Goal: Task Accomplishment & Management: Manage account settings

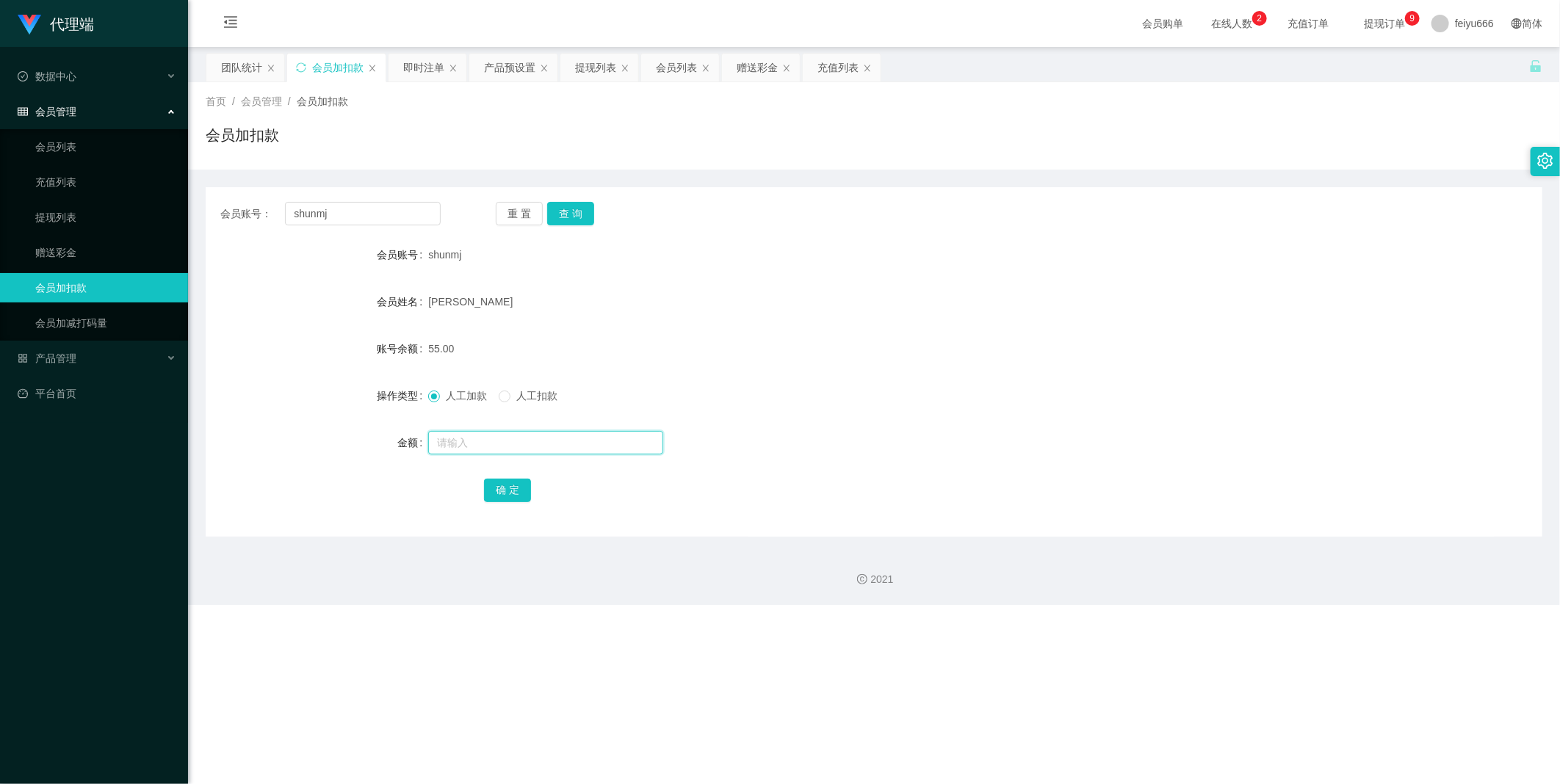
click at [471, 439] on input "text" at bounding box center [545, 443] width 235 height 24
type input "8"
click at [515, 485] on button "确 定" at bounding box center [507, 491] width 47 height 24
click at [460, 444] on input "text" at bounding box center [545, 443] width 235 height 24
type input "8"
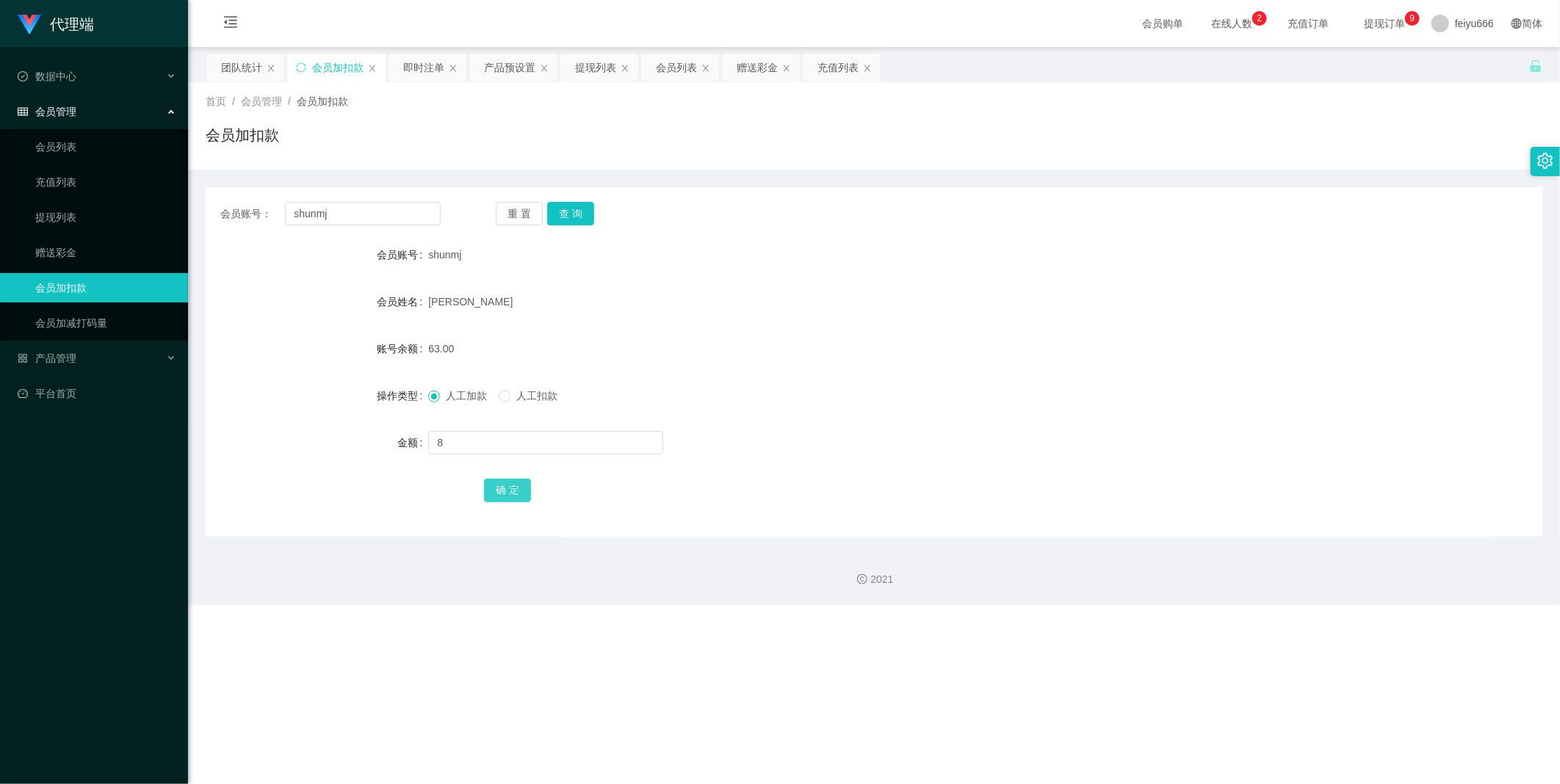
click at [511, 485] on button "确 定" at bounding box center [507, 491] width 47 height 24
click at [460, 444] on input "text" at bounding box center [545, 443] width 235 height 24
type input "8"
click at [508, 491] on button "确 定" at bounding box center [507, 491] width 47 height 24
click at [101, 229] on link "提现列表" at bounding box center [105, 217] width 141 height 29
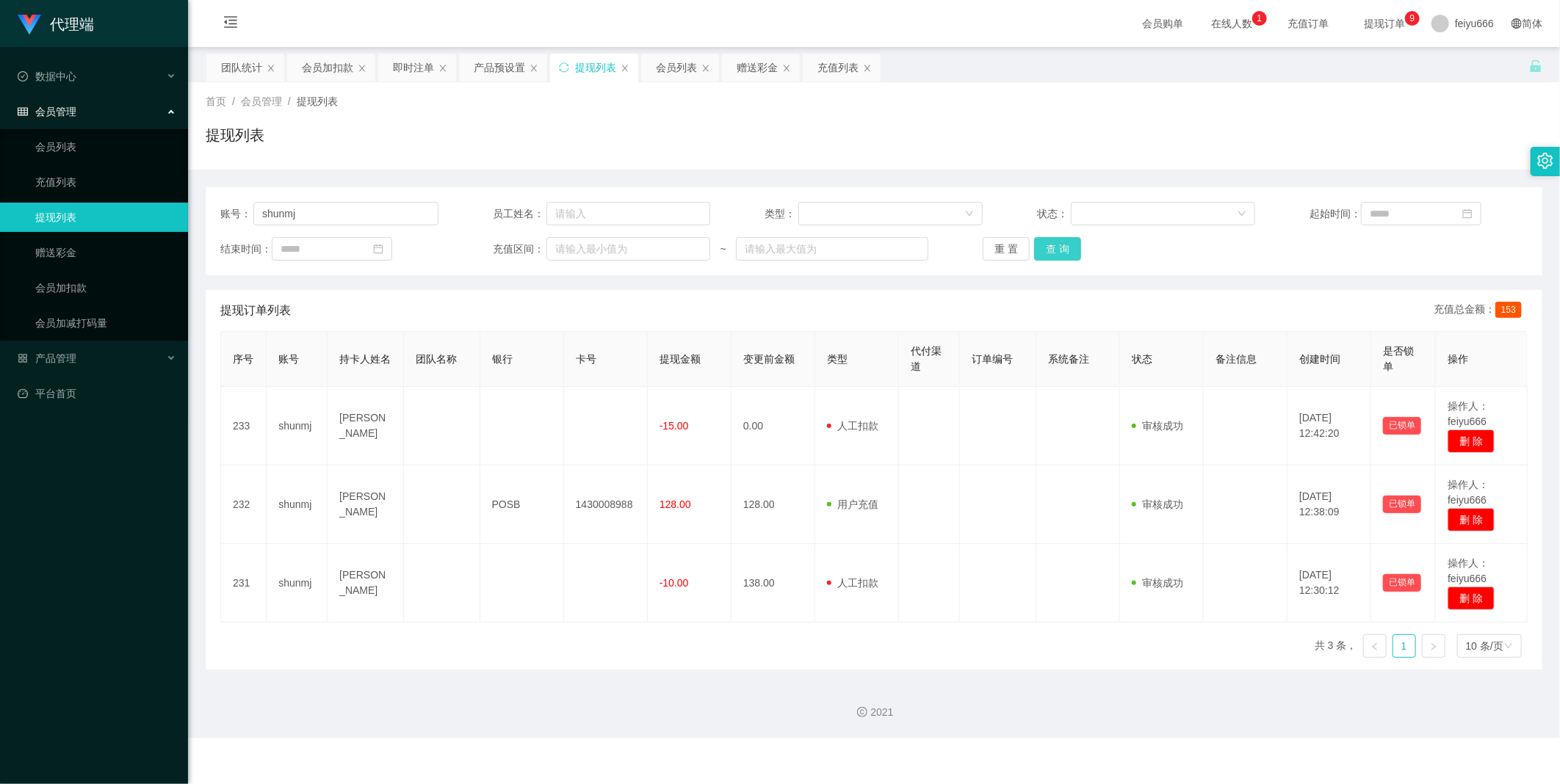
click at [1045, 248] on button "查 询" at bounding box center [1056, 249] width 47 height 24
click at [113, 287] on link "会员加扣款" at bounding box center [105, 287] width 141 height 29
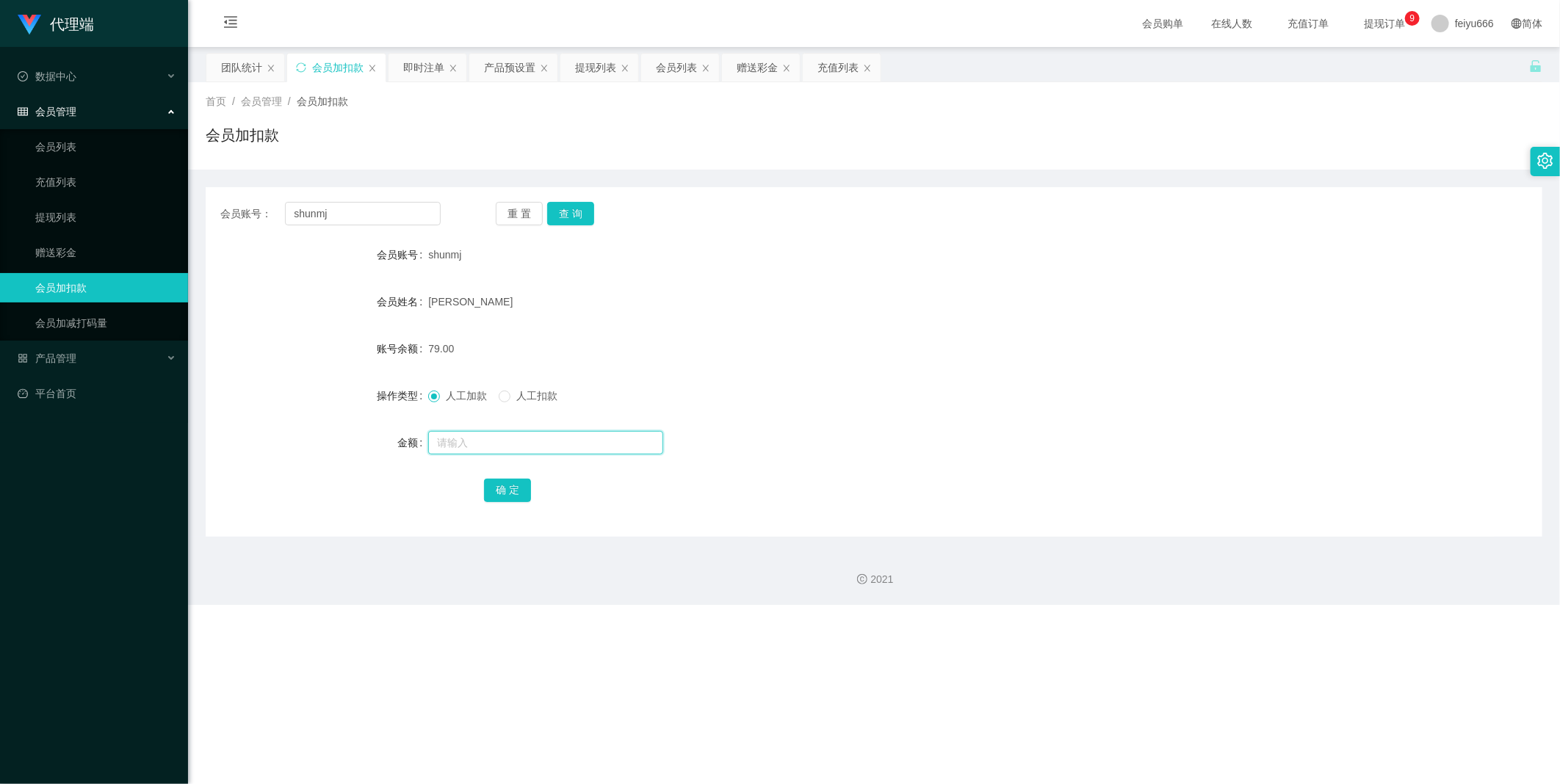
click at [486, 436] on input "text" at bounding box center [545, 443] width 235 height 24
type input "8"
click at [505, 488] on button "确 定" at bounding box center [507, 491] width 47 height 24
click at [573, 207] on button "查 询" at bounding box center [570, 214] width 47 height 24
click at [100, 228] on link "提现列表" at bounding box center [105, 217] width 141 height 29
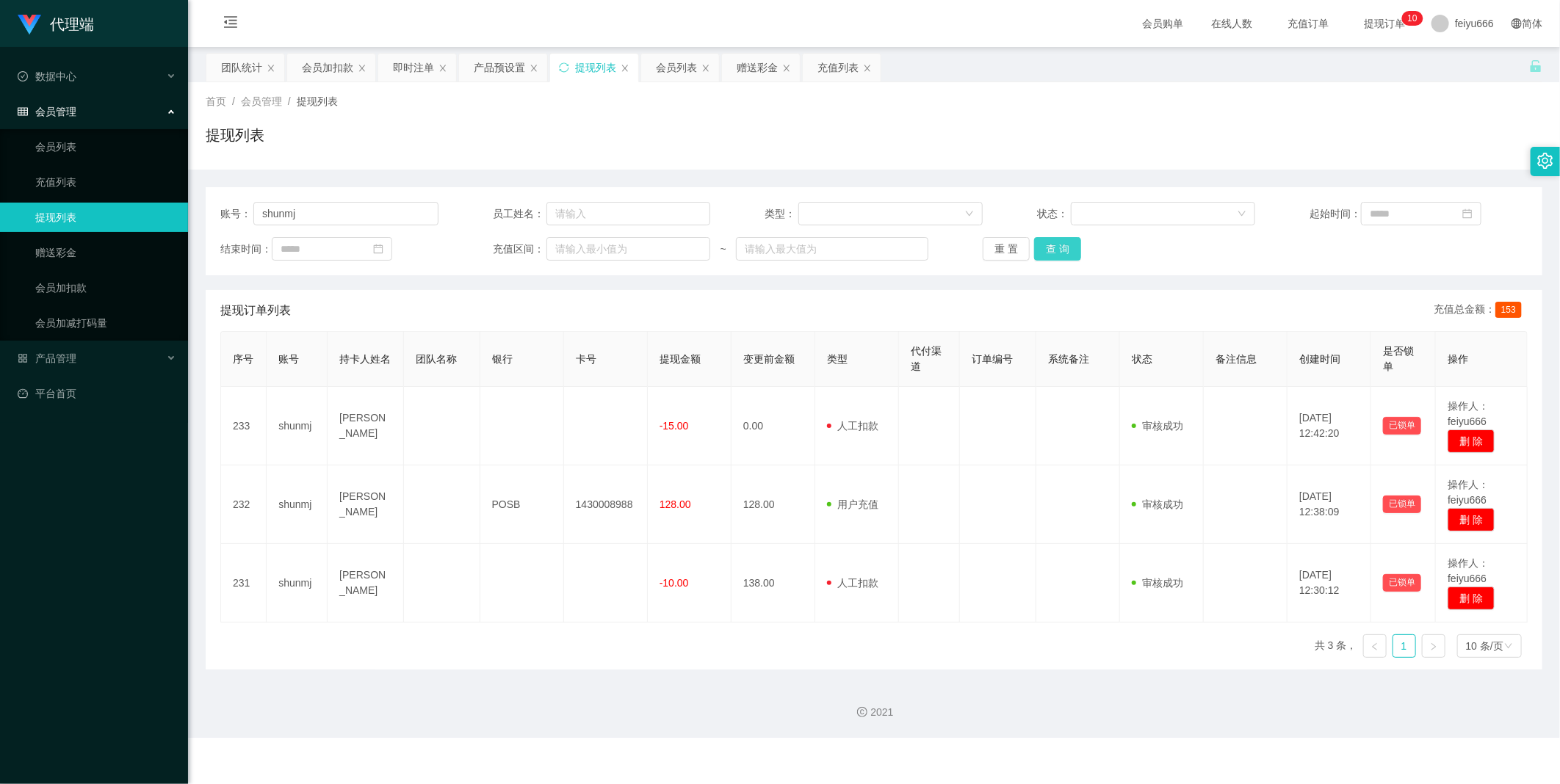
click at [1051, 247] on button "查 询" at bounding box center [1056, 249] width 47 height 24
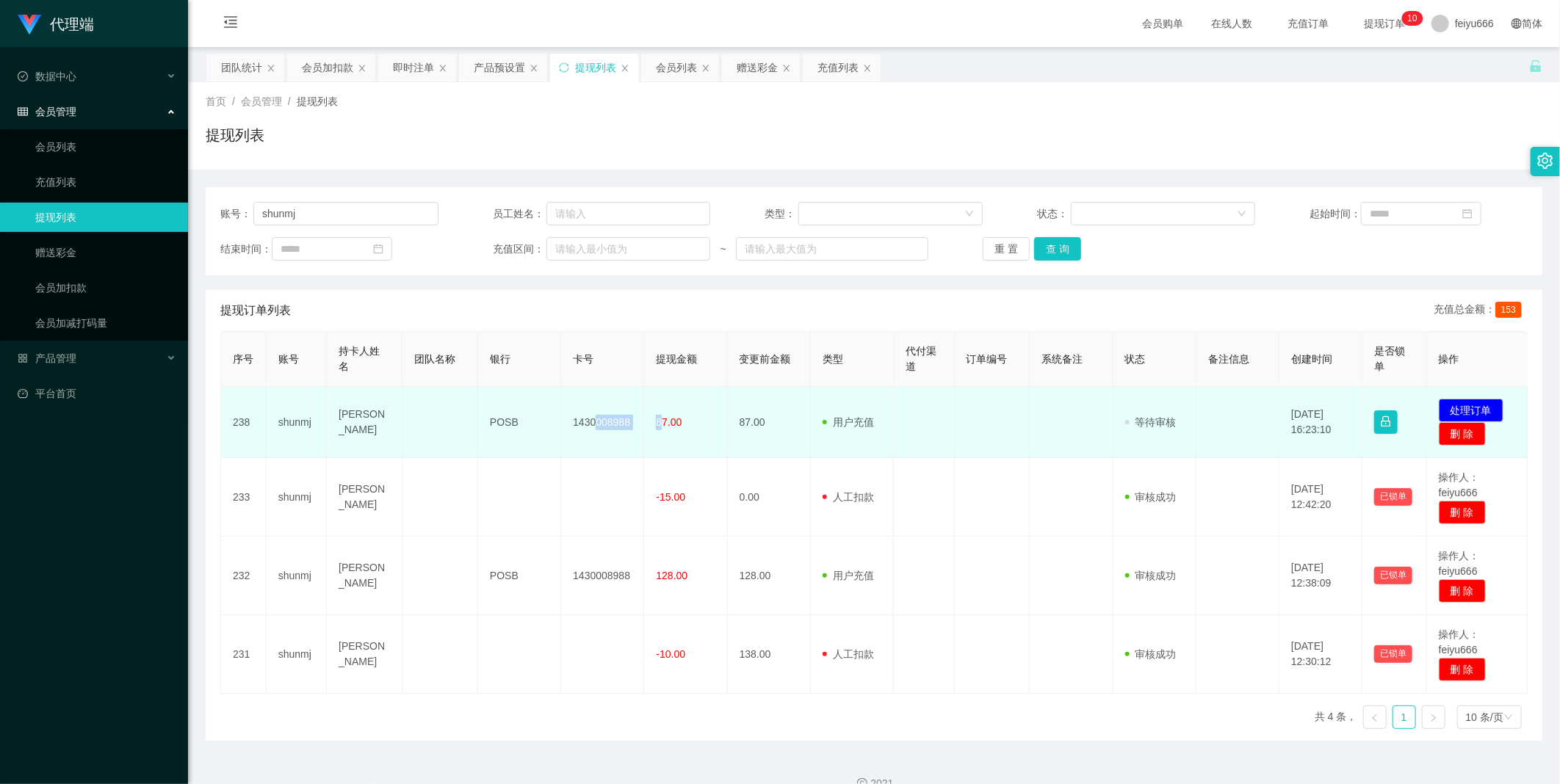
drag, startPoint x: 661, startPoint y: 421, endPoint x: 600, endPoint y: 417, distance: 61.1
click at [600, 417] on tr "238 [PERSON_NAME] POSB 1430008988 87.00 87.00 用户充值 人工扣款 审核驳回 审核成功 等待审核 [DATE] 1…" at bounding box center [874, 421] width 1307 height 71
drag, startPoint x: 600, startPoint y: 417, endPoint x: 666, endPoint y: 438, distance: 69.3
click at [666, 439] on td "87.00" at bounding box center [685, 421] width 83 height 71
drag, startPoint x: 661, startPoint y: 420, endPoint x: 641, endPoint y: 421, distance: 20.0
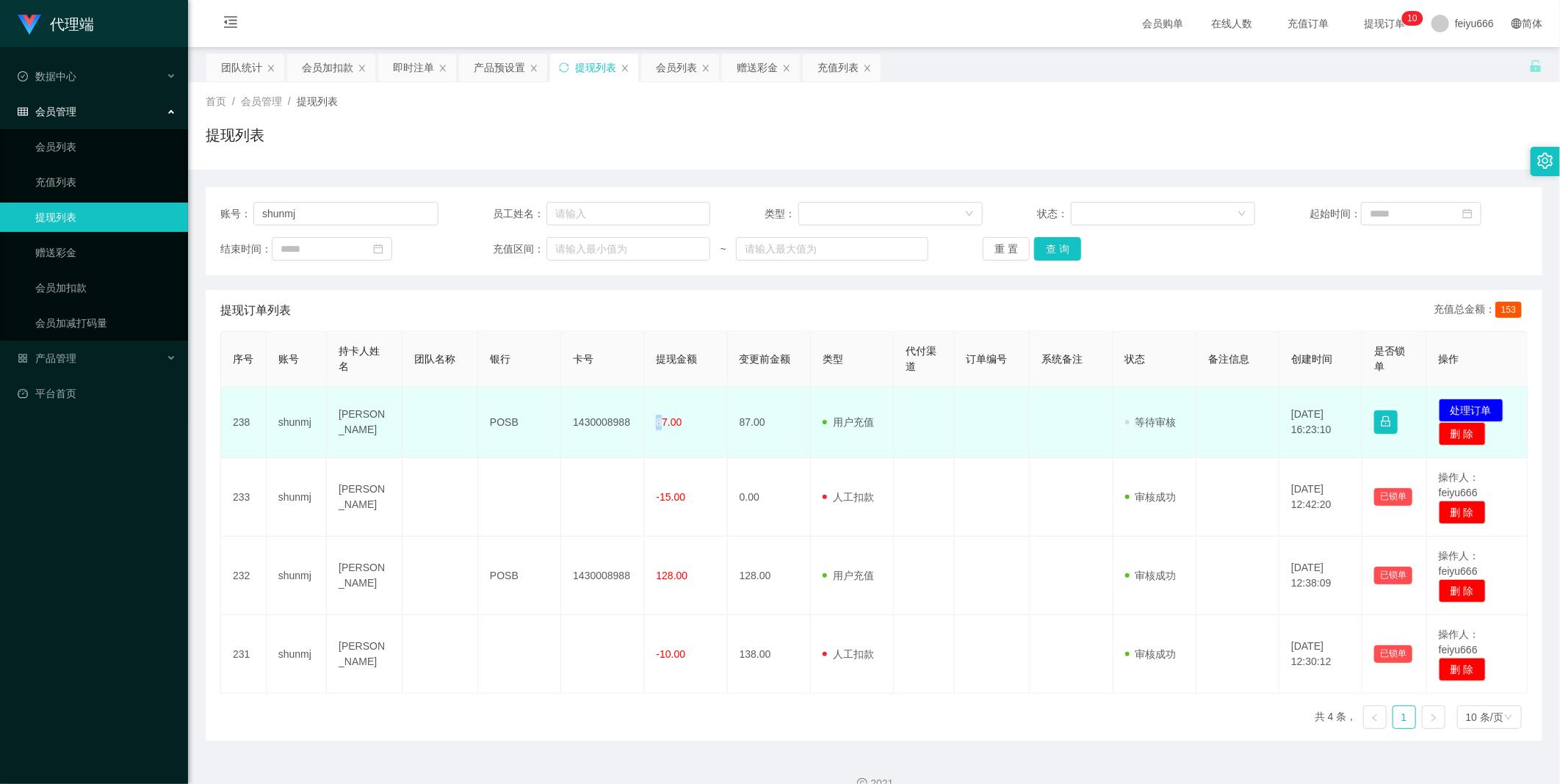
click at [644, 421] on td "87.00" at bounding box center [685, 421] width 83 height 71
drag, startPoint x: 641, startPoint y: 421, endPoint x: 670, endPoint y: 442, distance: 35.8
click at [672, 450] on td "87.00" at bounding box center [685, 421] width 83 height 71
drag, startPoint x: 663, startPoint y: 419, endPoint x: 333, endPoint y: 413, distance: 330.1
click at [333, 413] on tr "238 [PERSON_NAME] POSB 1430008988 87.00 87.00 用户充值 人工扣款 审核驳回 审核成功 等待审核 [DATE] 1…" at bounding box center [874, 421] width 1307 height 71
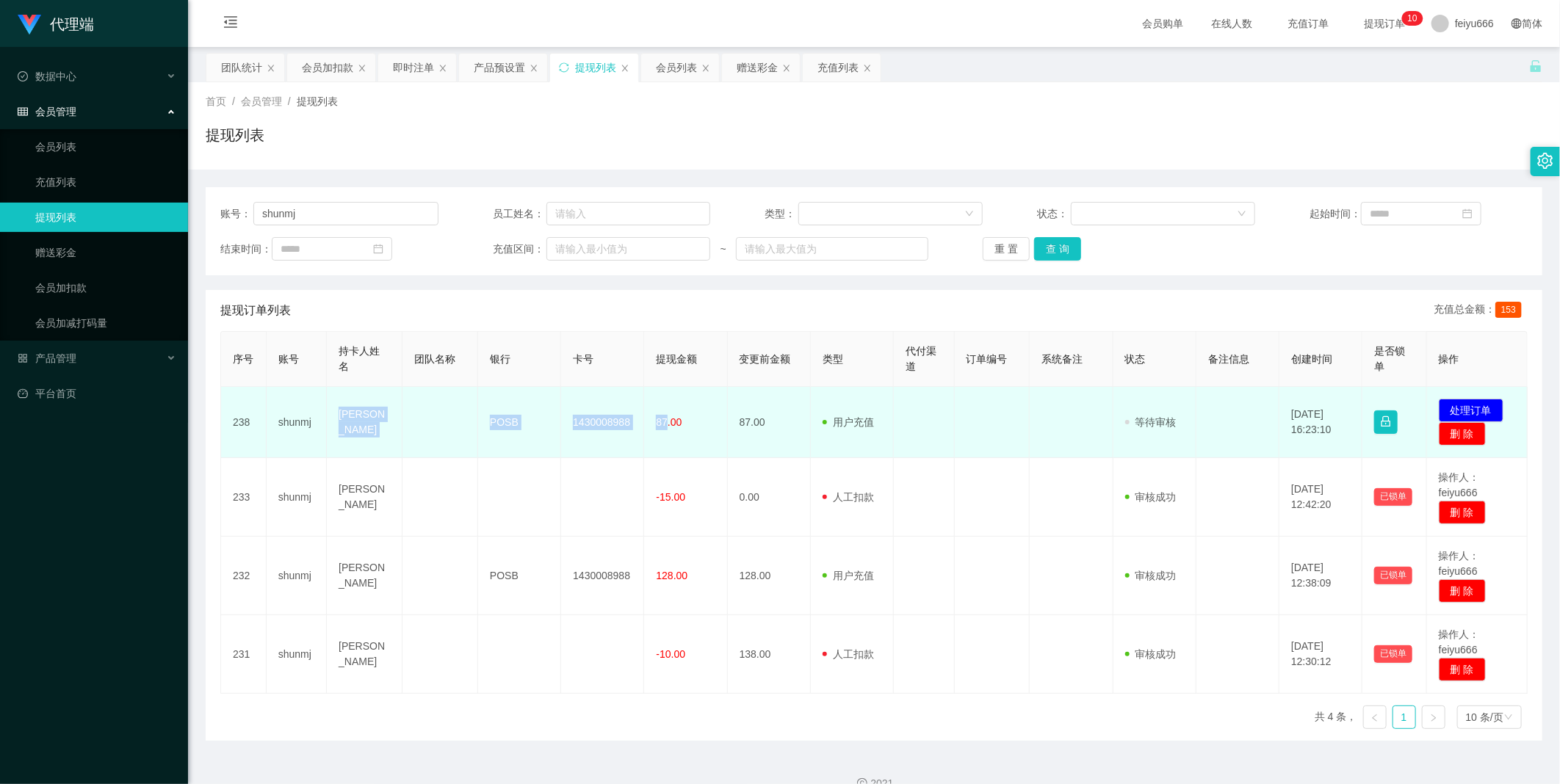
copy tr "[PERSON_NAME] POSB 1430008988 87"
click at [1465, 406] on button "处理订单" at bounding box center [1471, 410] width 65 height 24
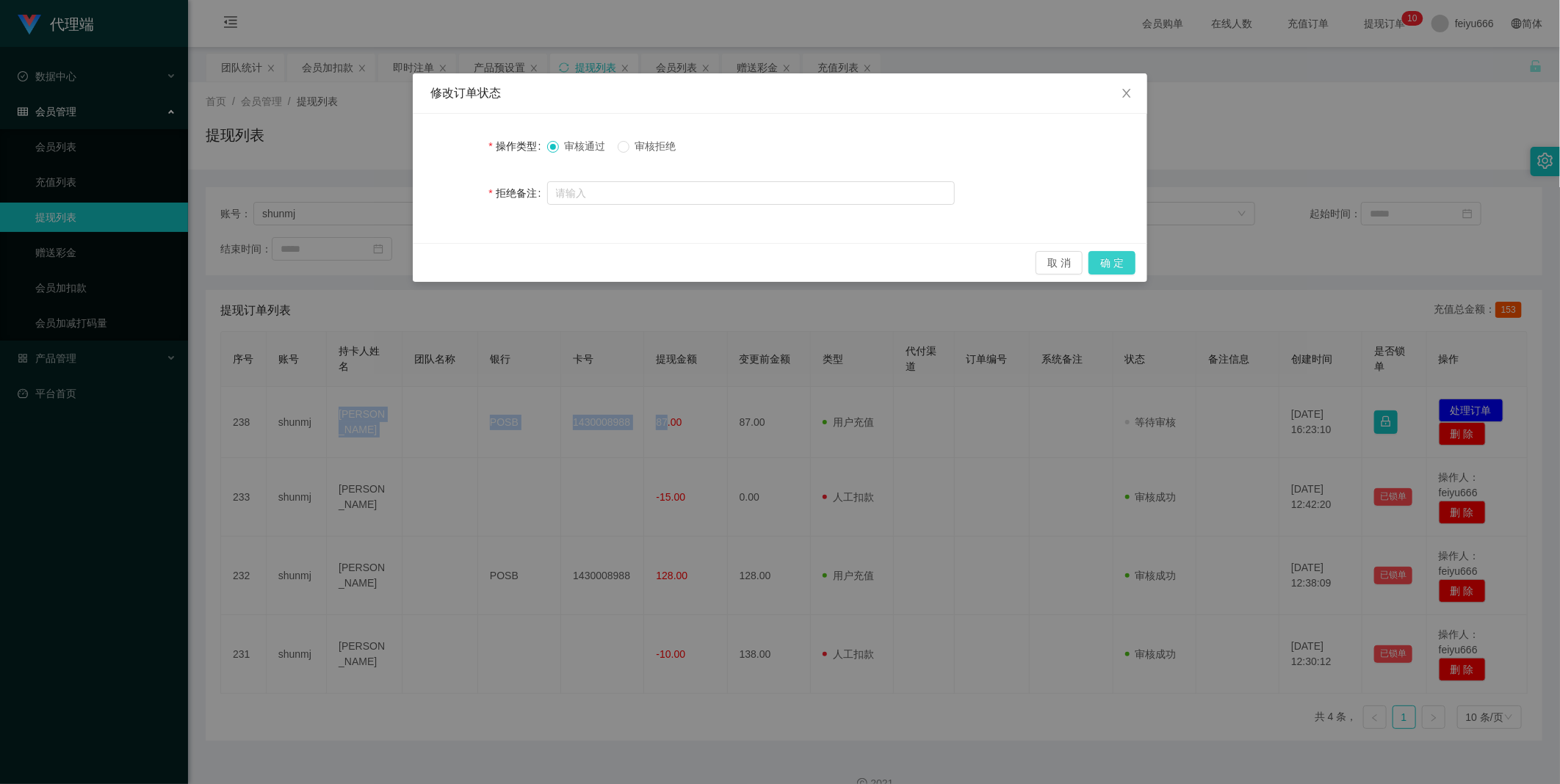
click at [1113, 266] on button "确 定" at bounding box center [1111, 263] width 47 height 24
click at [1113, 266] on div "取 消 确 定" at bounding box center [779, 263] width 711 height 24
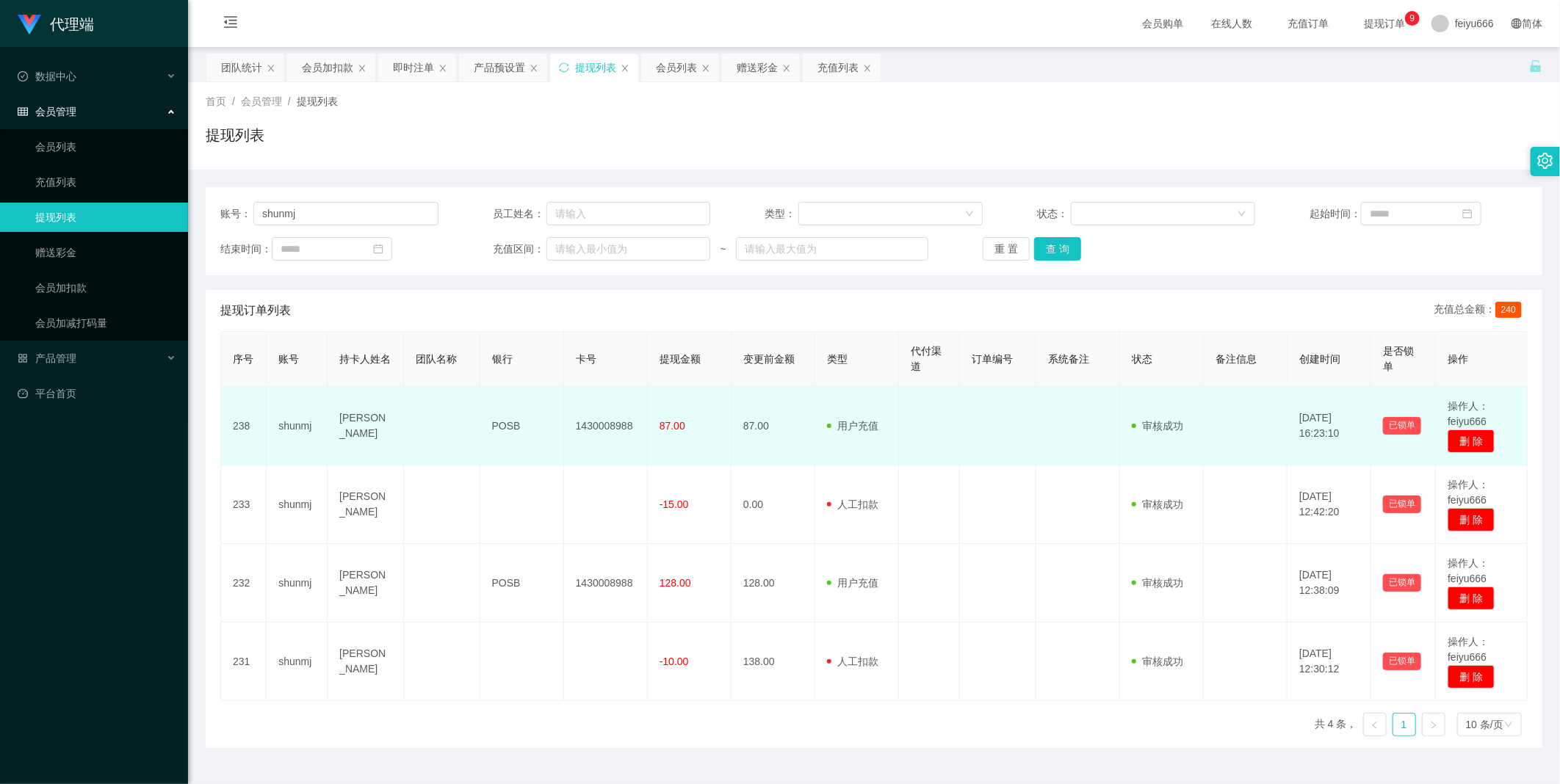
click at [945, 456] on td at bounding box center [928, 426] width 61 height 78
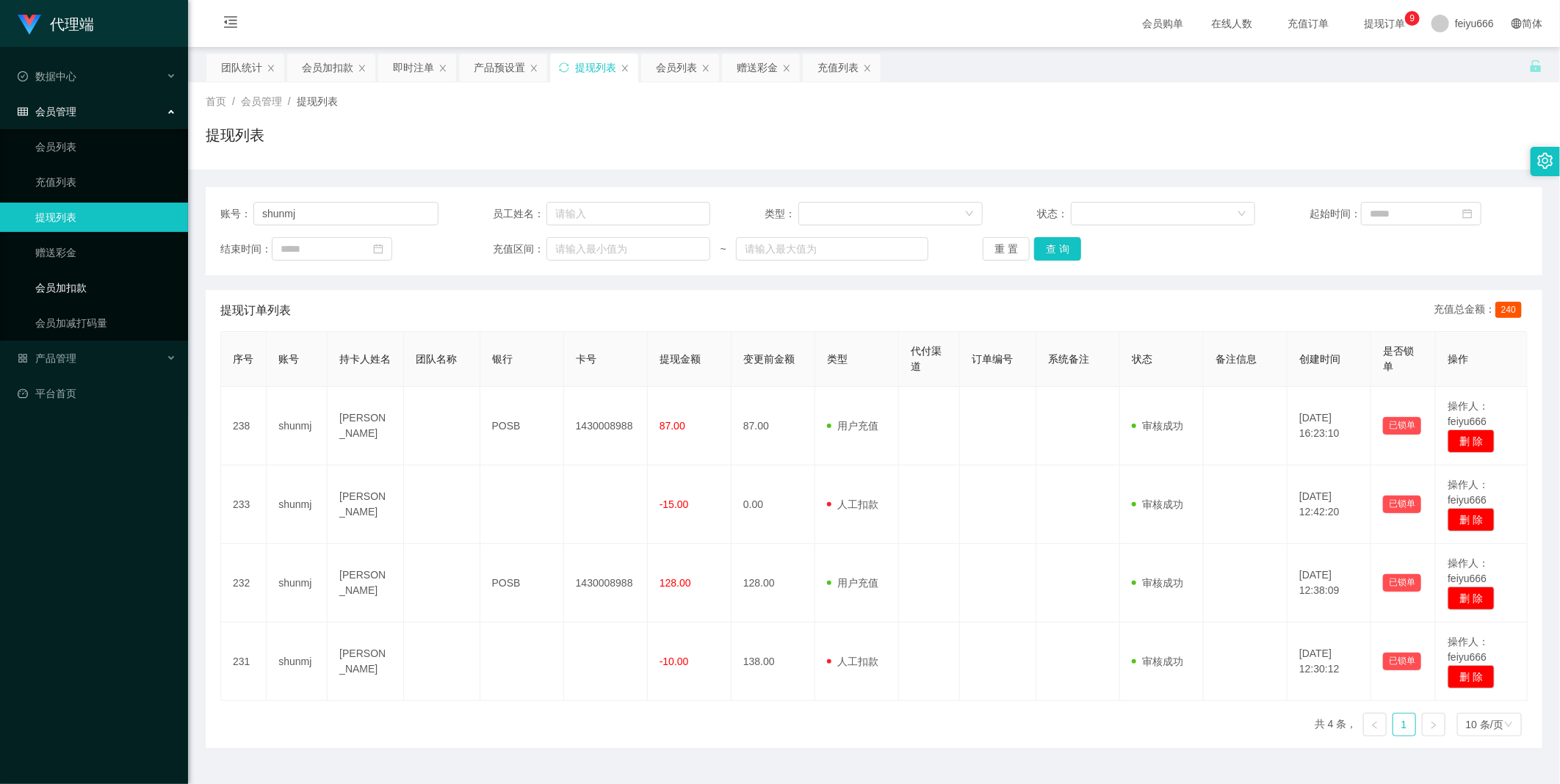
click at [78, 294] on link "会员加扣款" at bounding box center [105, 287] width 141 height 29
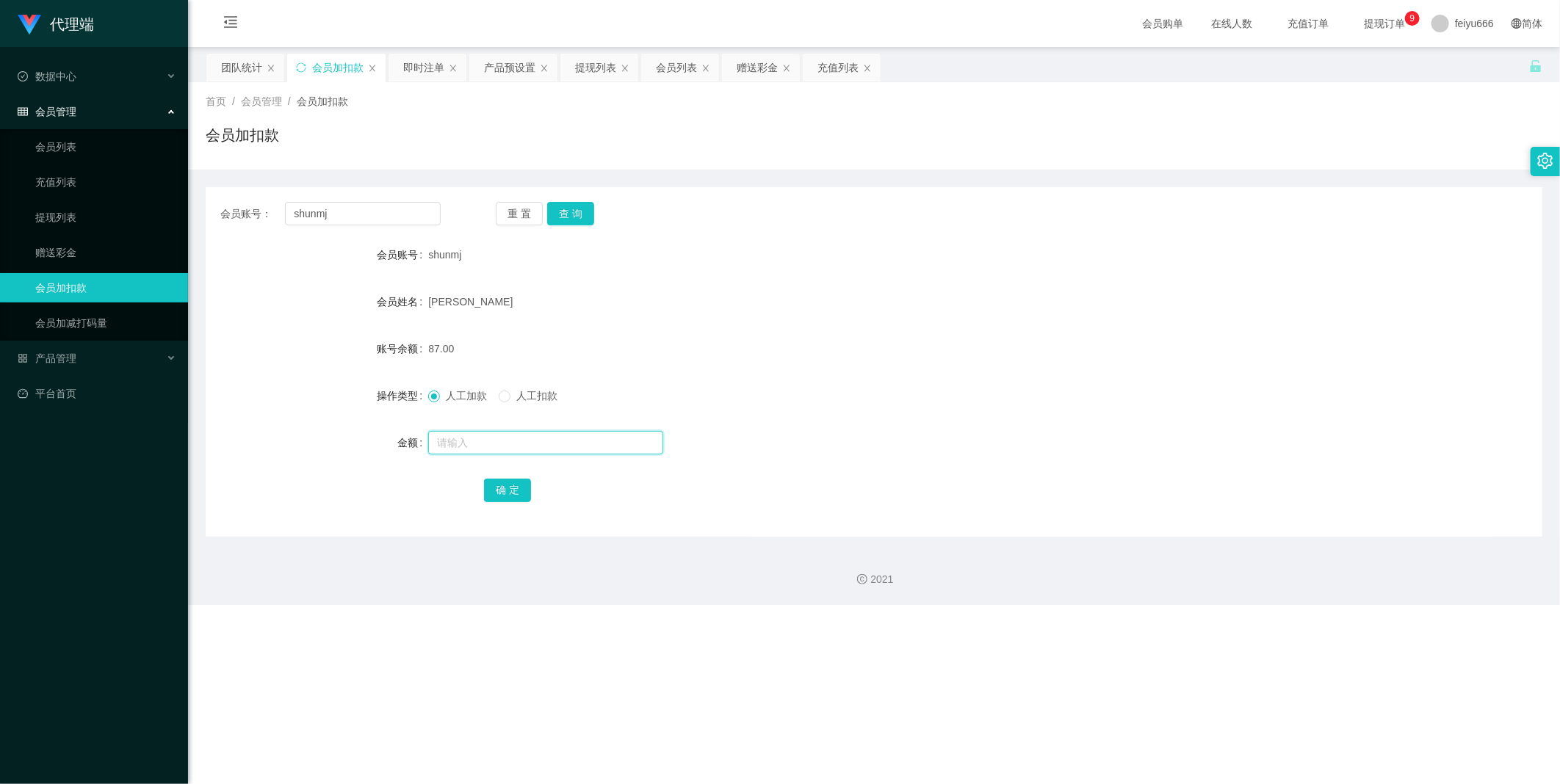
click at [468, 444] on input "text" at bounding box center [545, 443] width 235 height 24
type input "1"
type input "8"
click at [501, 483] on button "确 定" at bounding box center [507, 491] width 47 height 24
